Goal: Transaction & Acquisition: Book appointment/travel/reservation

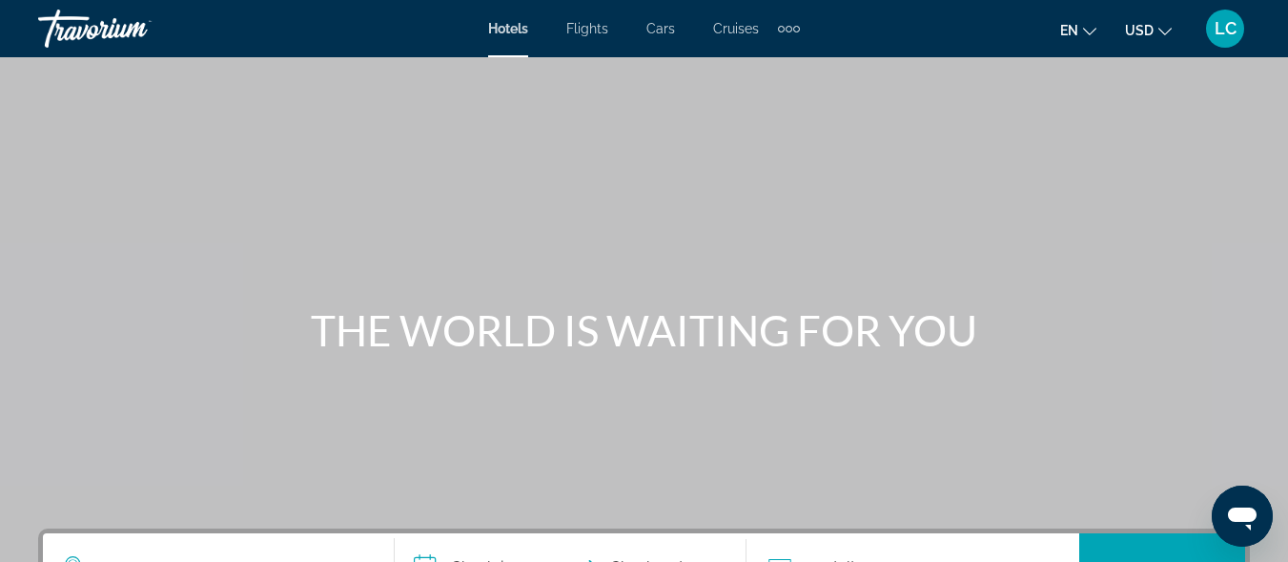
click at [662, 30] on span "Cars" at bounding box center [661, 28] width 29 height 15
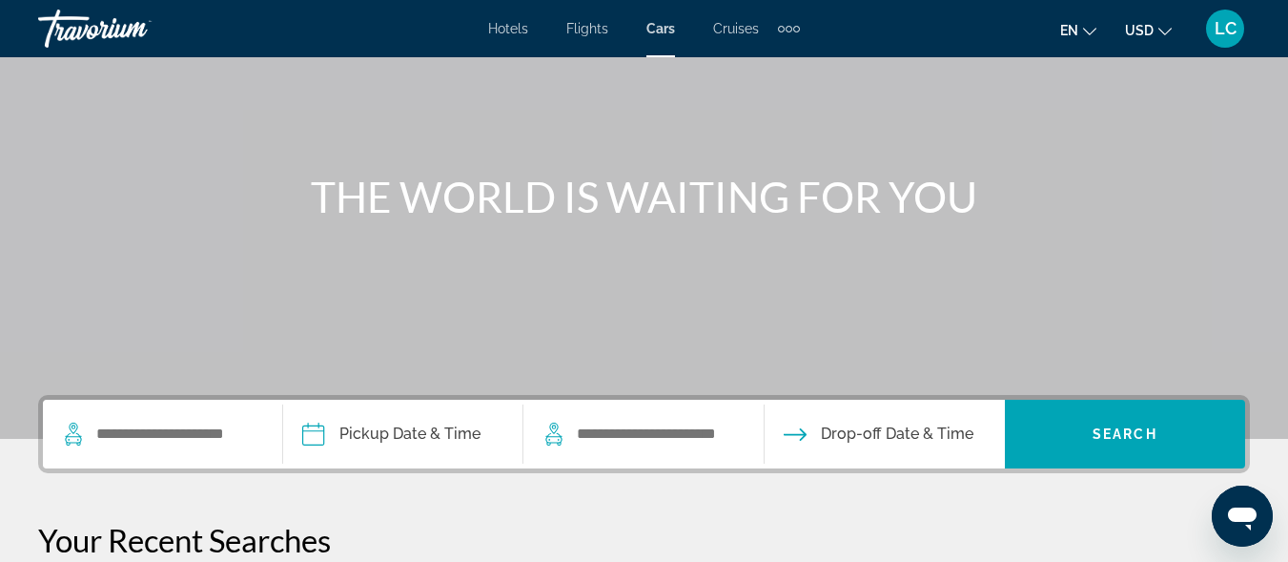
scroll to position [150, 0]
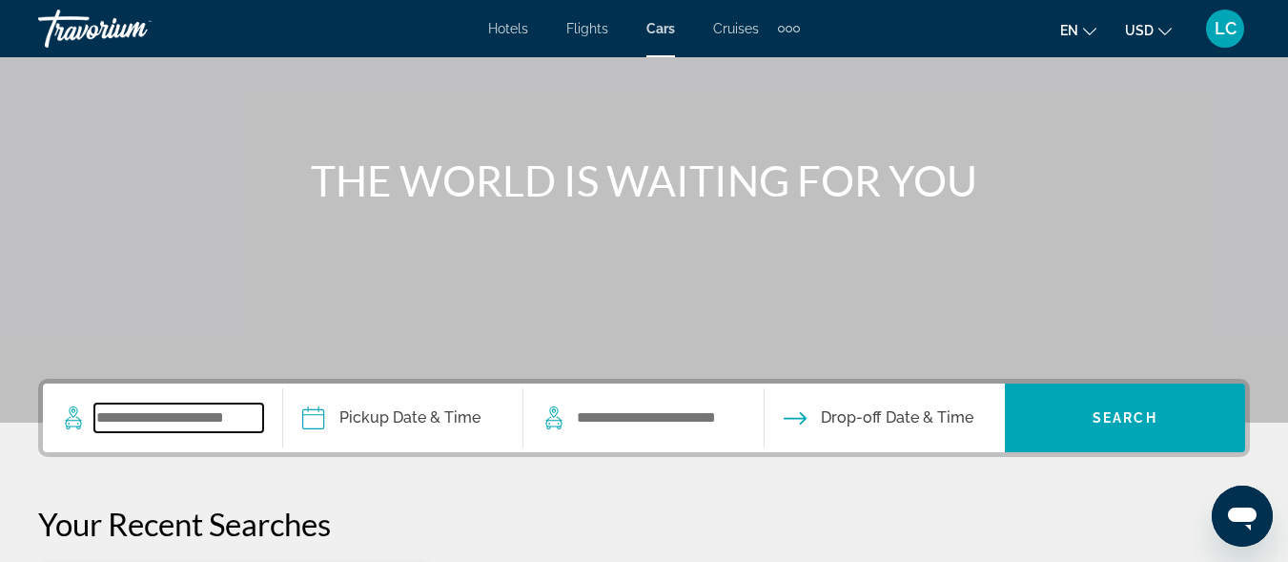
click at [231, 414] on input "Search widget" at bounding box center [178, 417] width 169 height 29
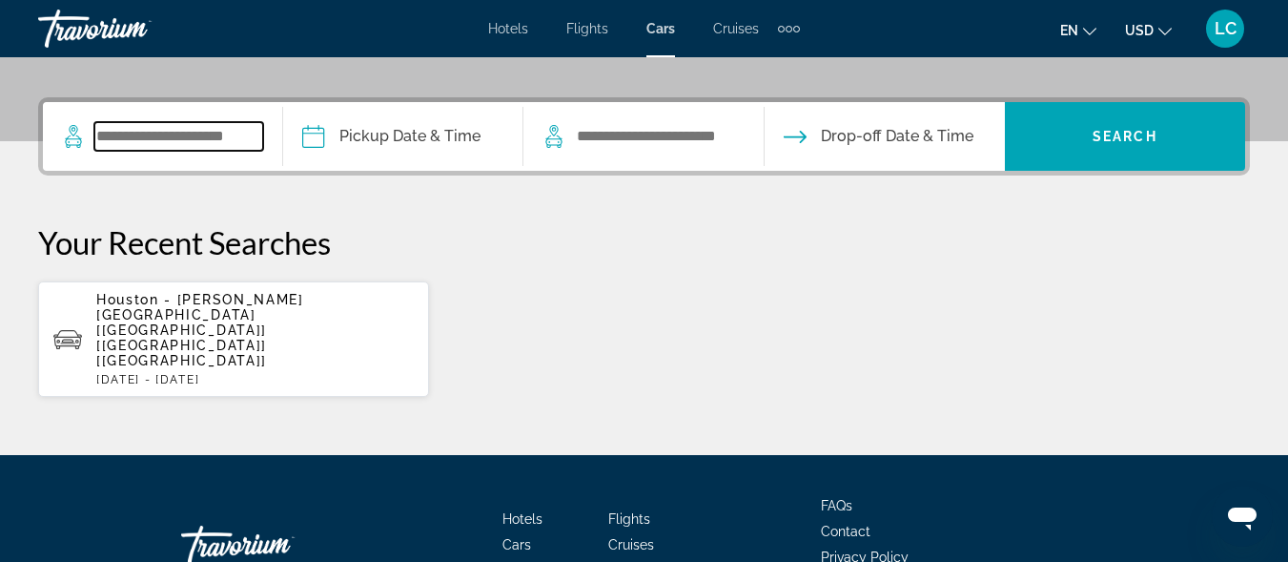
scroll to position [466, 0]
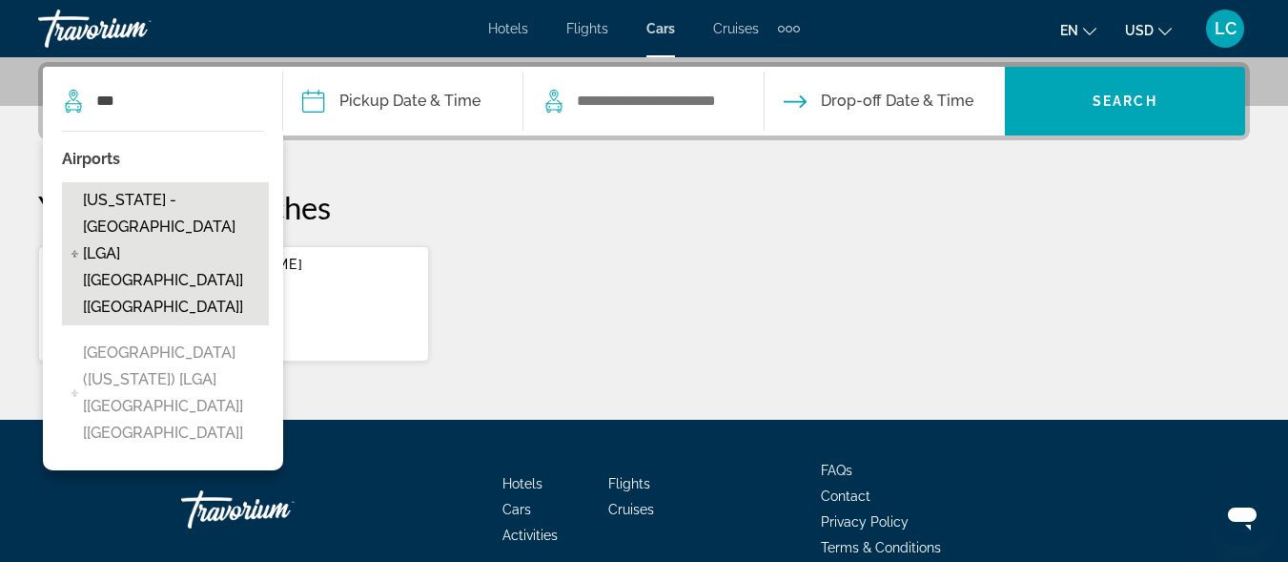
click at [209, 200] on span "[US_STATE] - [GEOGRAPHIC_DATA] [LGA] [[GEOGRAPHIC_DATA]] [[GEOGRAPHIC_DATA]]" at bounding box center [171, 254] width 176 height 134
type input "**********"
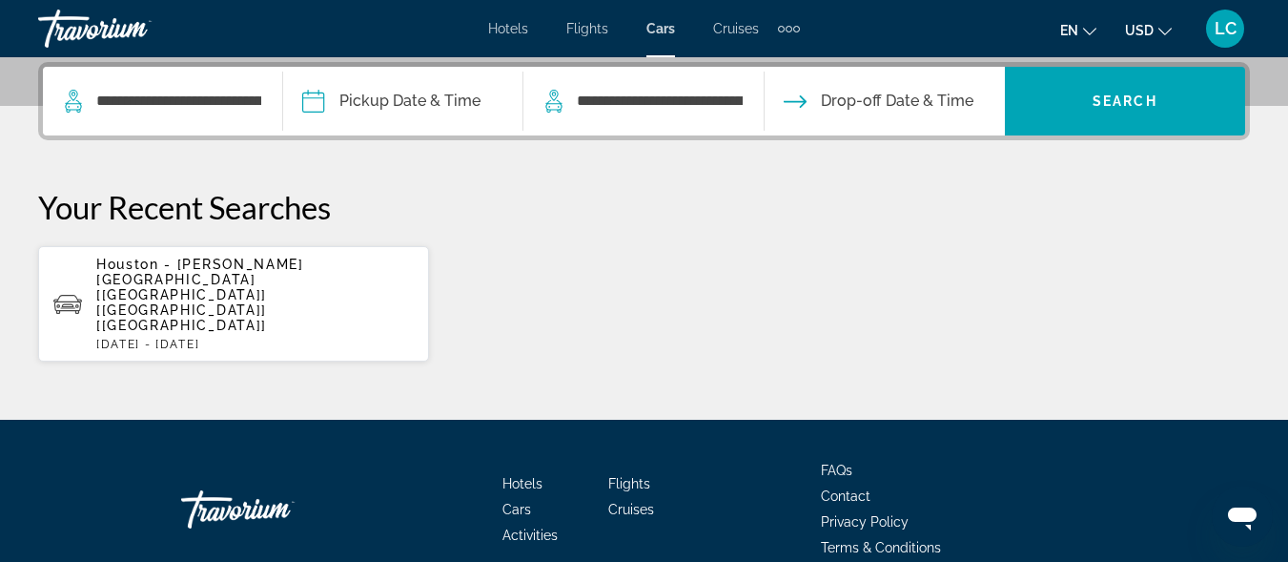
click at [381, 92] on input "Pickup date" at bounding box center [402, 104] width 248 height 74
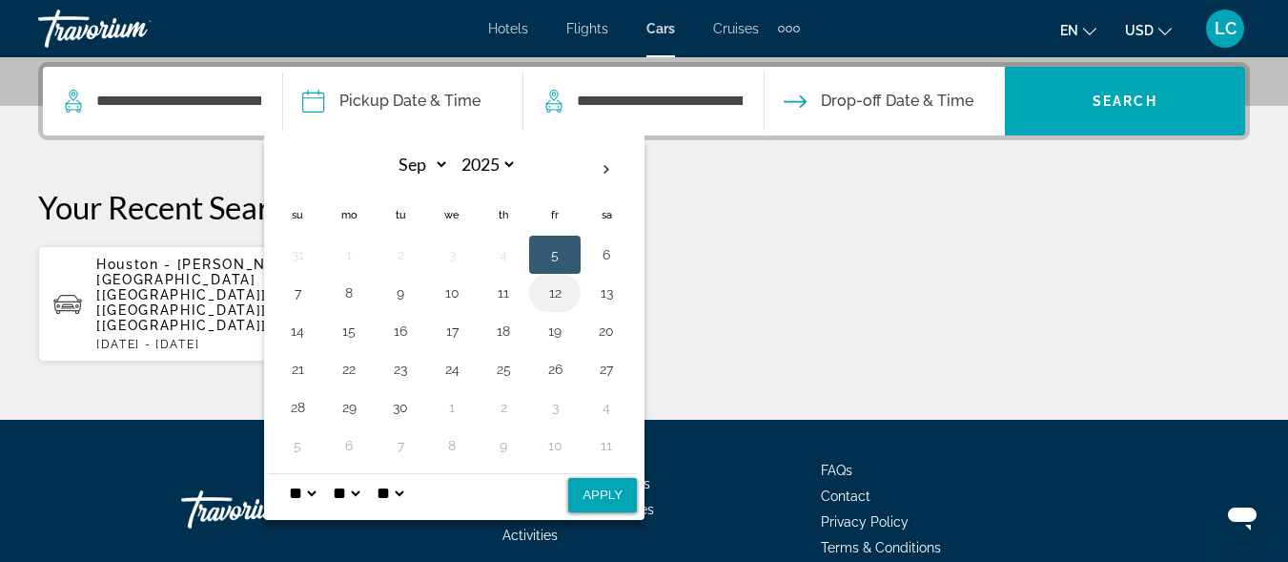
click at [555, 290] on button "12" at bounding box center [555, 292] width 31 height 27
drag, startPoint x: 606, startPoint y: 504, endPoint x: 537, endPoint y: 489, distance: 71.3
click at [537, 489] on div "* * * * * * * * * ** ** ** ** ** **" at bounding box center [452, 492] width 369 height 39
click at [599, 490] on button "Apply" at bounding box center [602, 495] width 69 height 34
type input "**********"
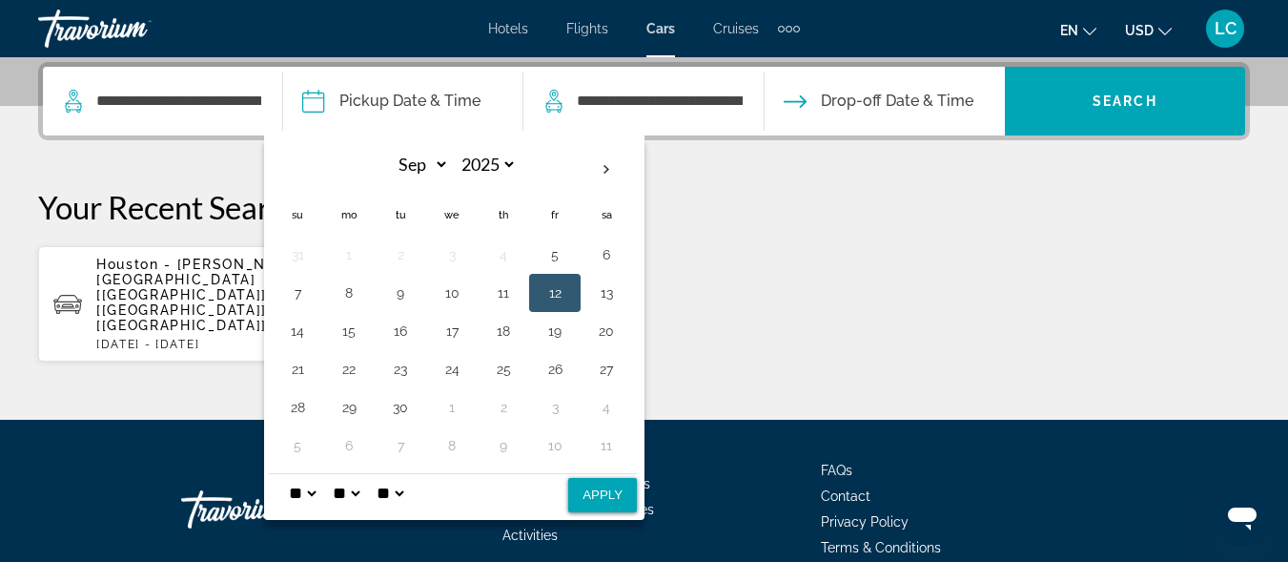
select select "*"
select select "**"
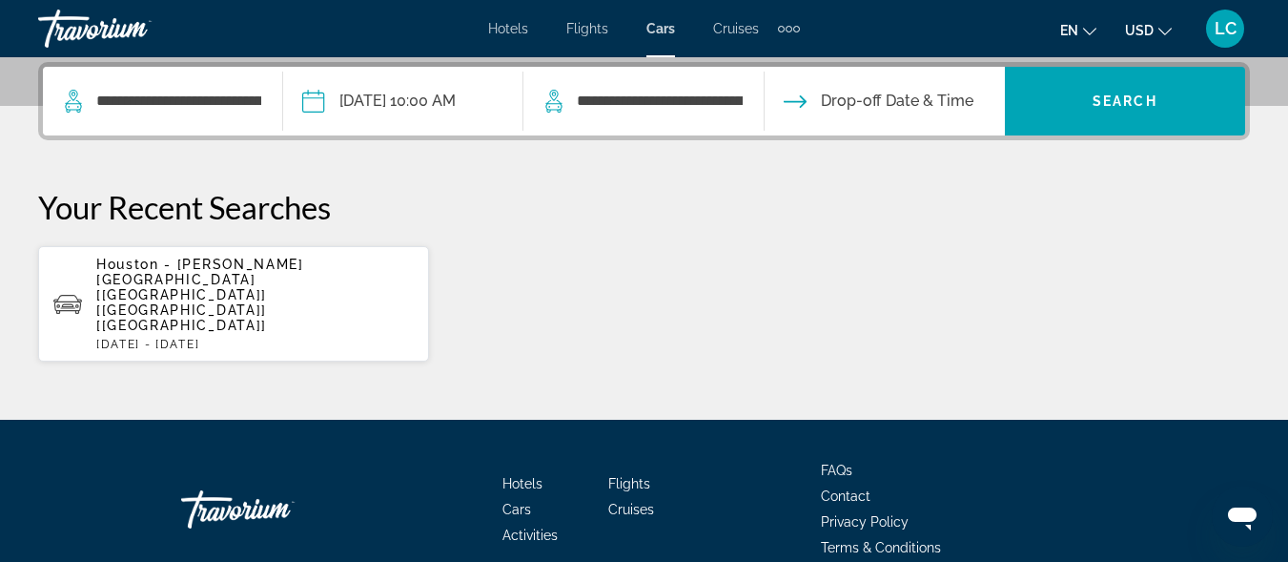
click at [817, 101] on input "Drop-off date" at bounding box center [884, 104] width 248 height 74
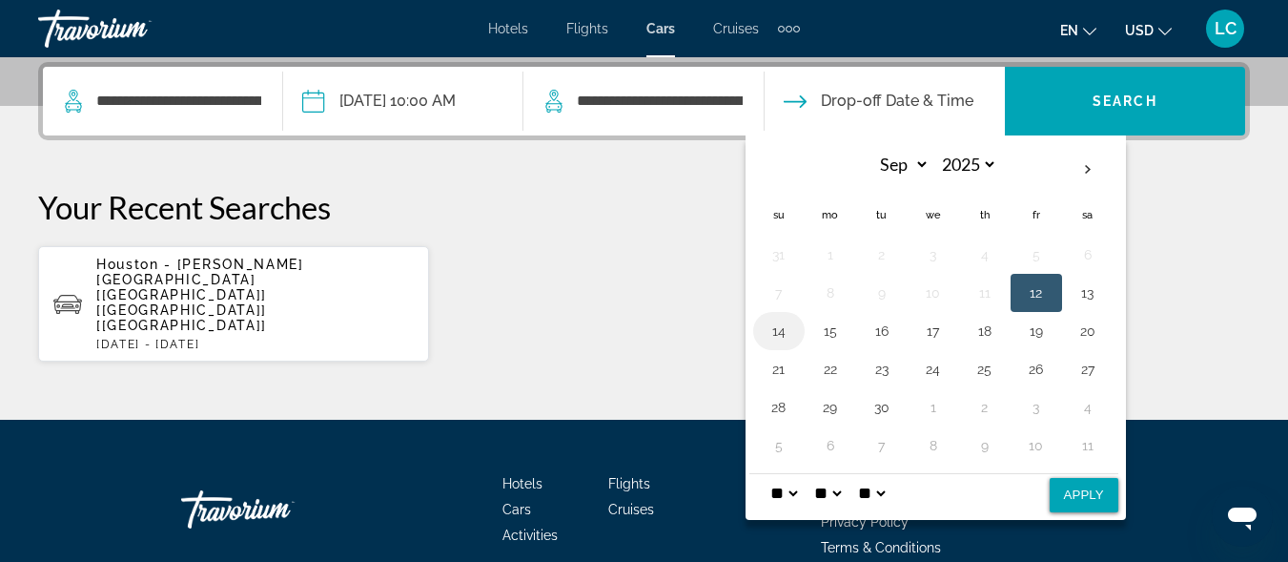
click at [789, 333] on button "14" at bounding box center [779, 331] width 31 height 27
click at [1087, 496] on button "Apply" at bounding box center [1084, 495] width 69 height 34
type input "**********"
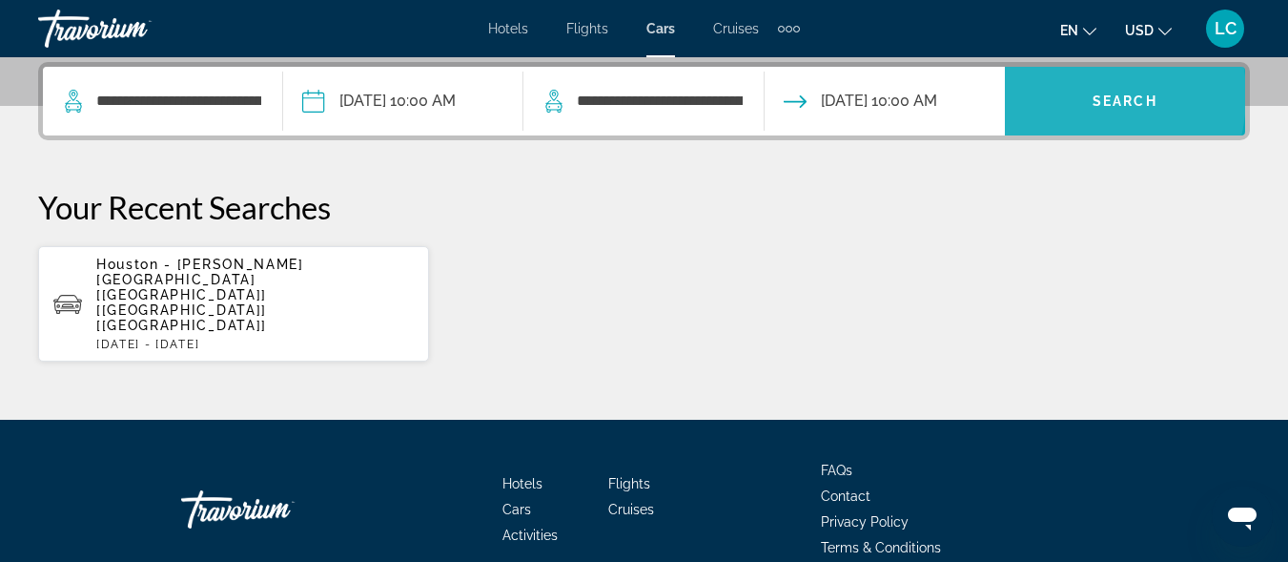
click at [1071, 95] on span "Search widget" at bounding box center [1125, 101] width 240 height 46
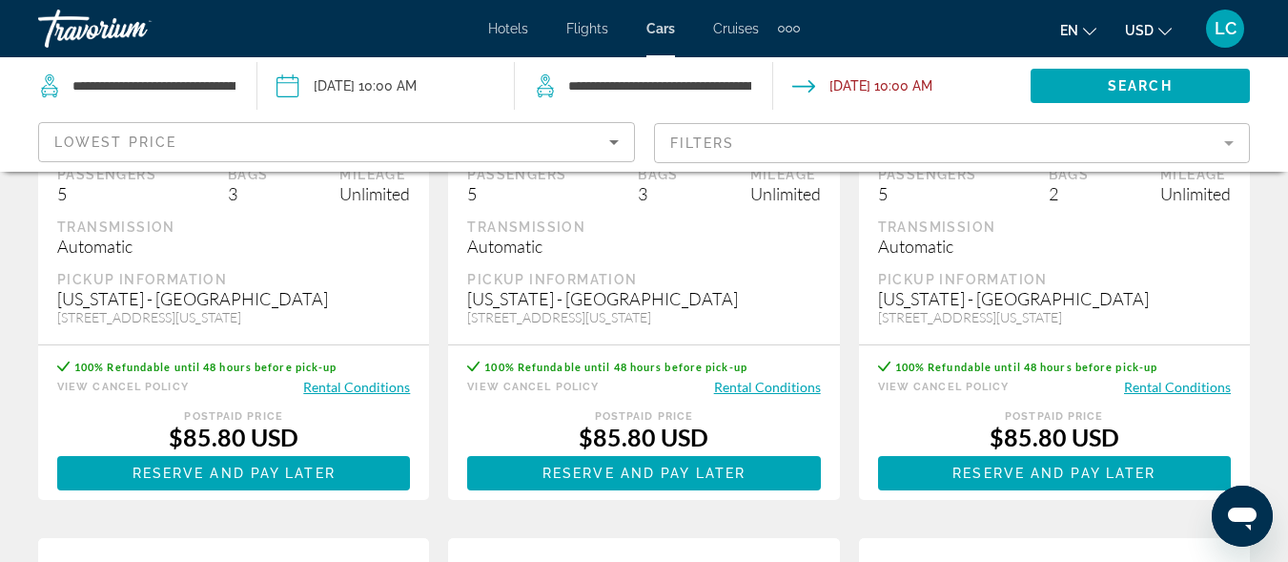
scroll to position [458, 0]
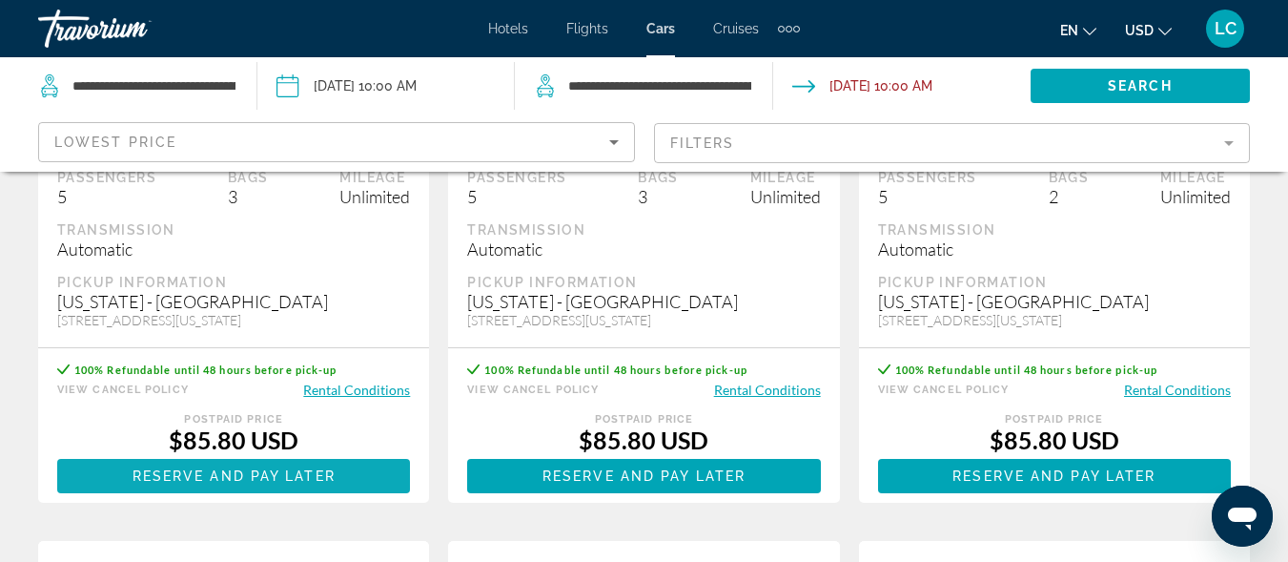
click at [344, 496] on span "Main content" at bounding box center [233, 476] width 353 height 46
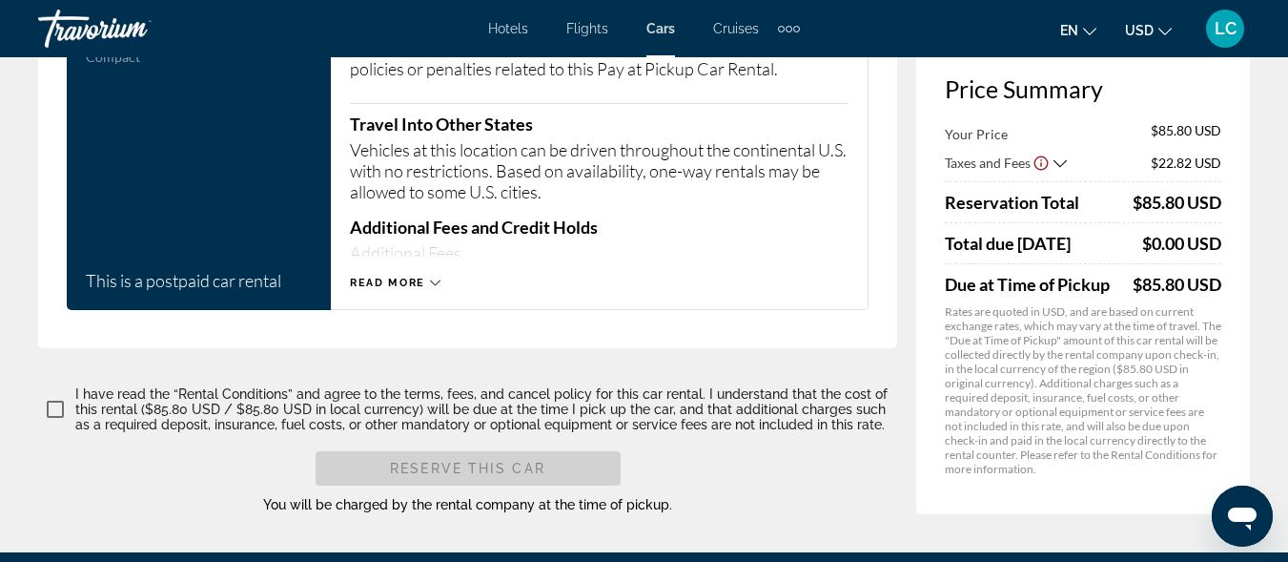
scroll to position [1807, 0]
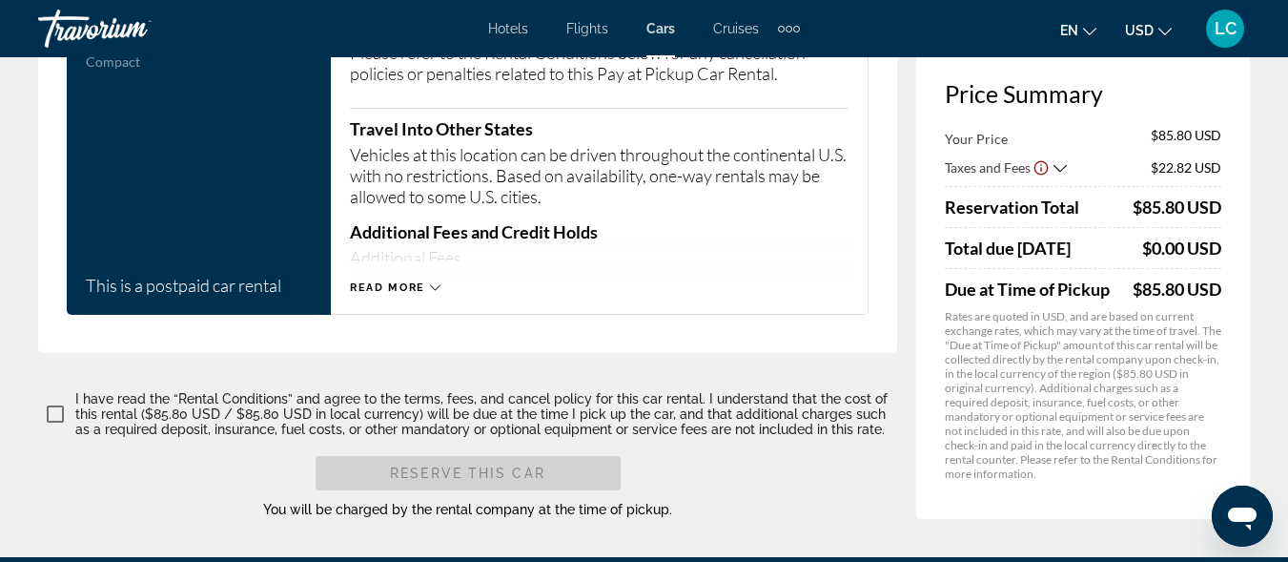
click at [1060, 160] on icon "Show Taxes and Fees breakdown" at bounding box center [1060, 168] width 13 height 16
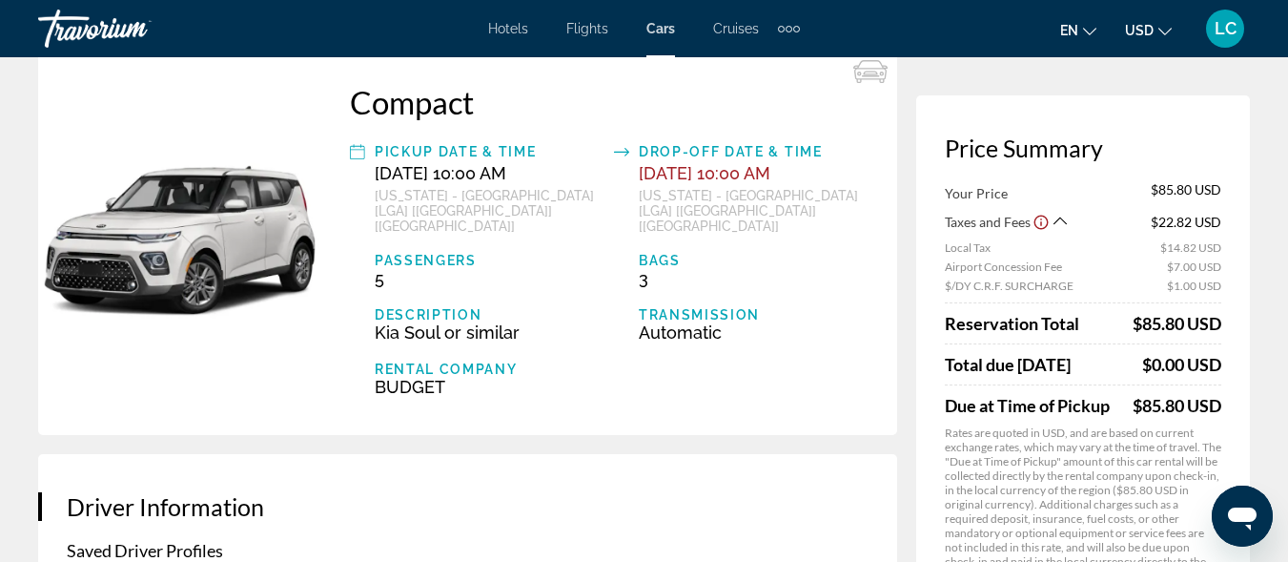
scroll to position [79, 0]
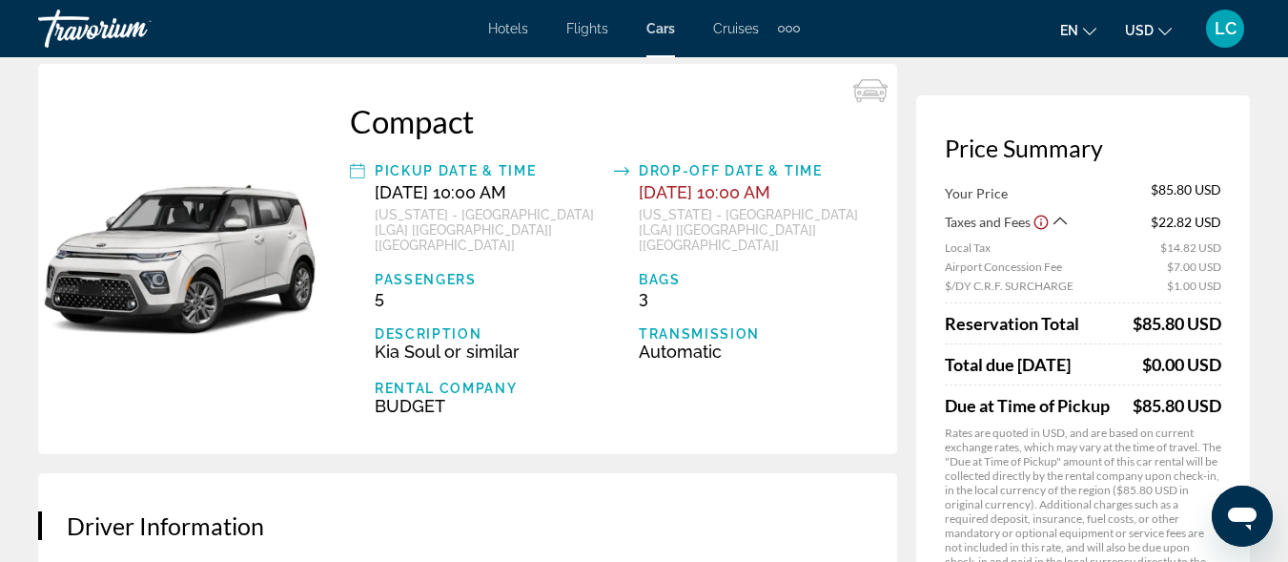
click at [1056, 220] on icon "Show Taxes and Fees breakdown" at bounding box center [1060, 221] width 13 height 16
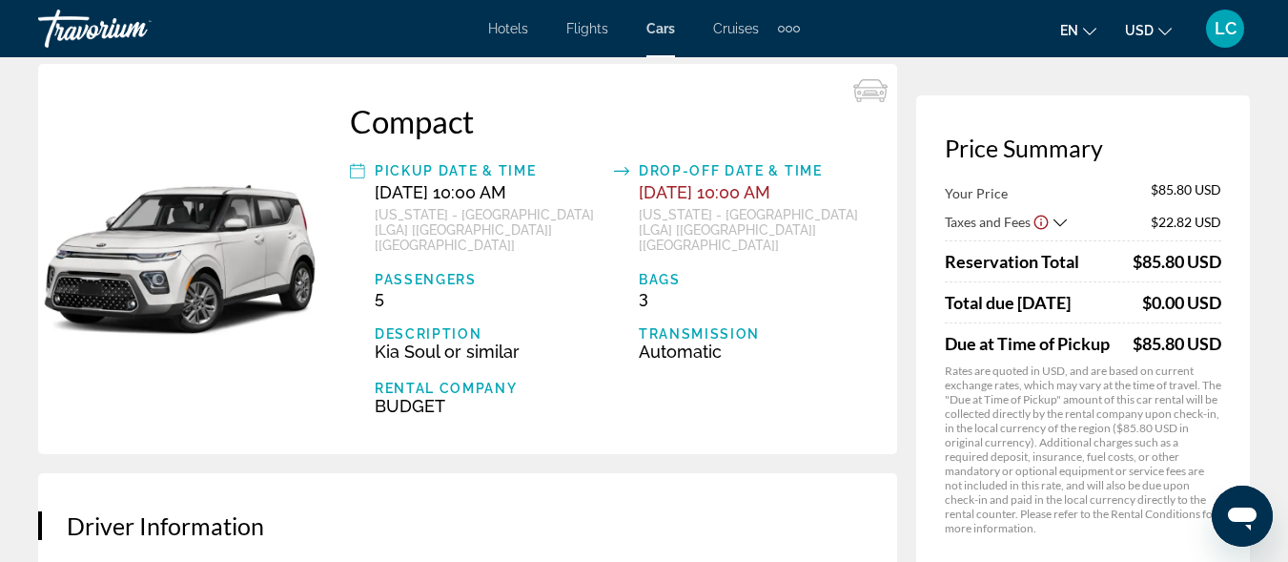
click at [1063, 220] on icon "Show Taxes and Fees breakdown" at bounding box center [1060, 223] width 13 height 16
